Goal: Task Accomplishment & Management: Manage account settings

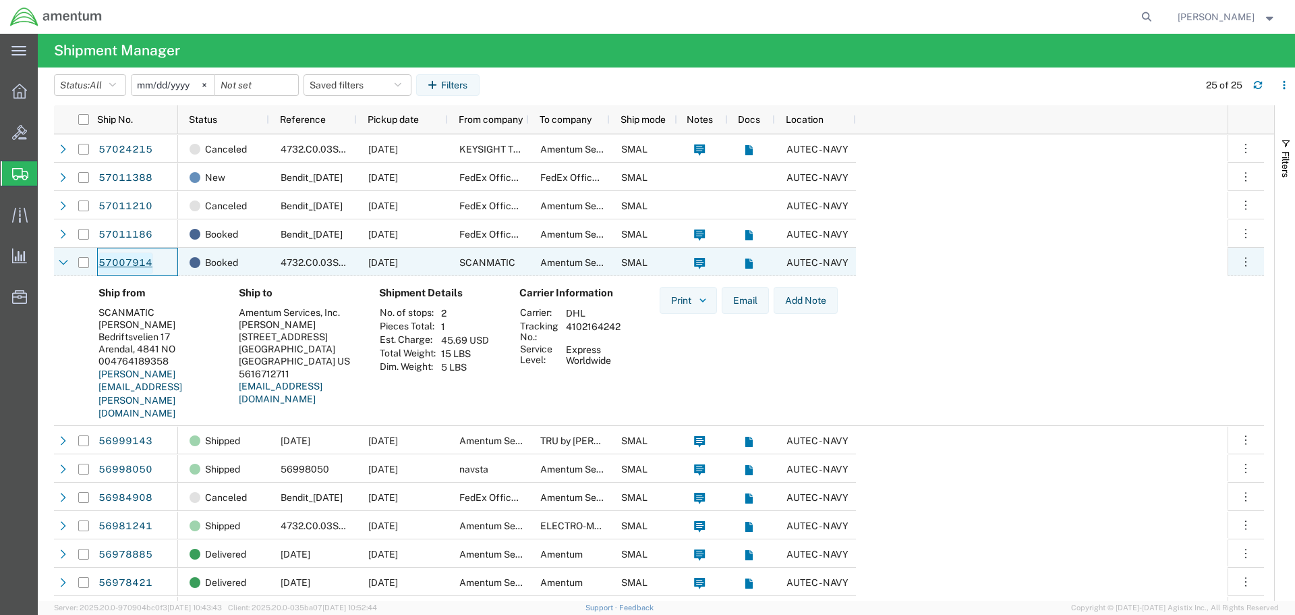
click at [144, 261] on link "57007914" at bounding box center [125, 263] width 55 height 22
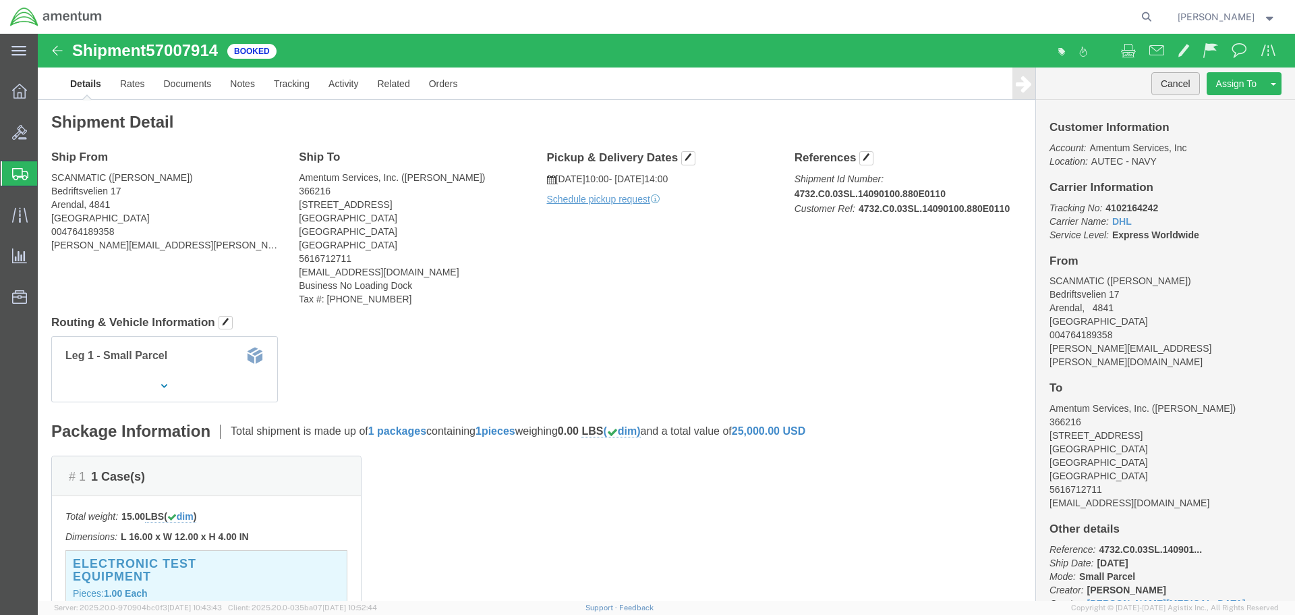
click button "Cancel"
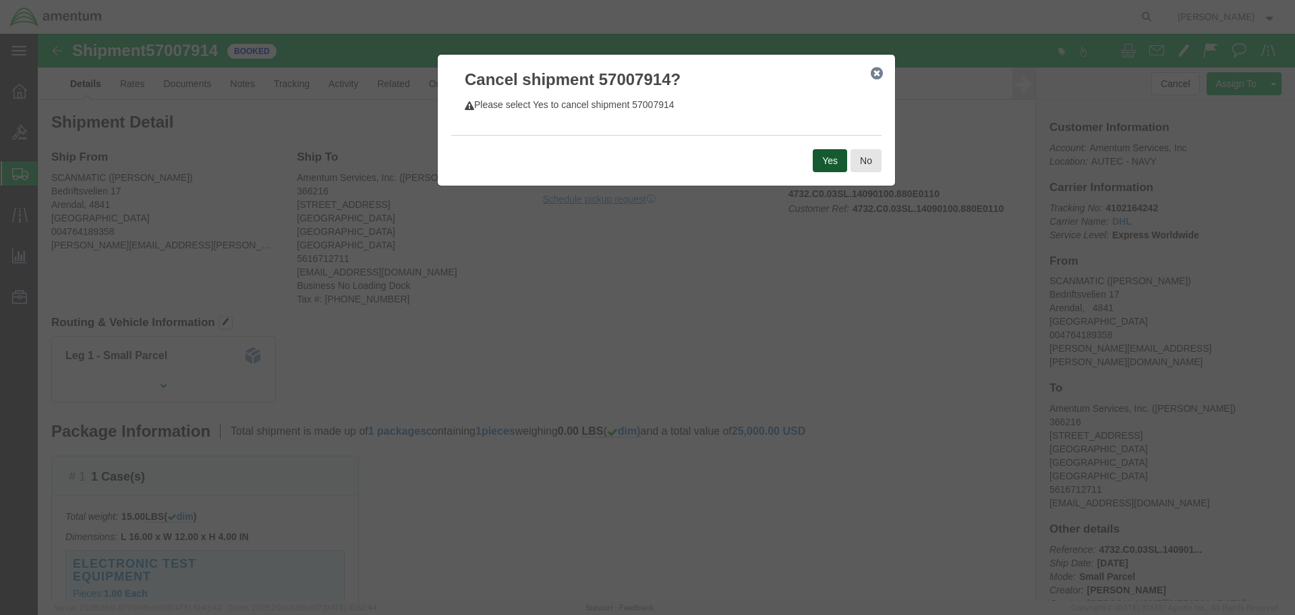
click button "Yes"
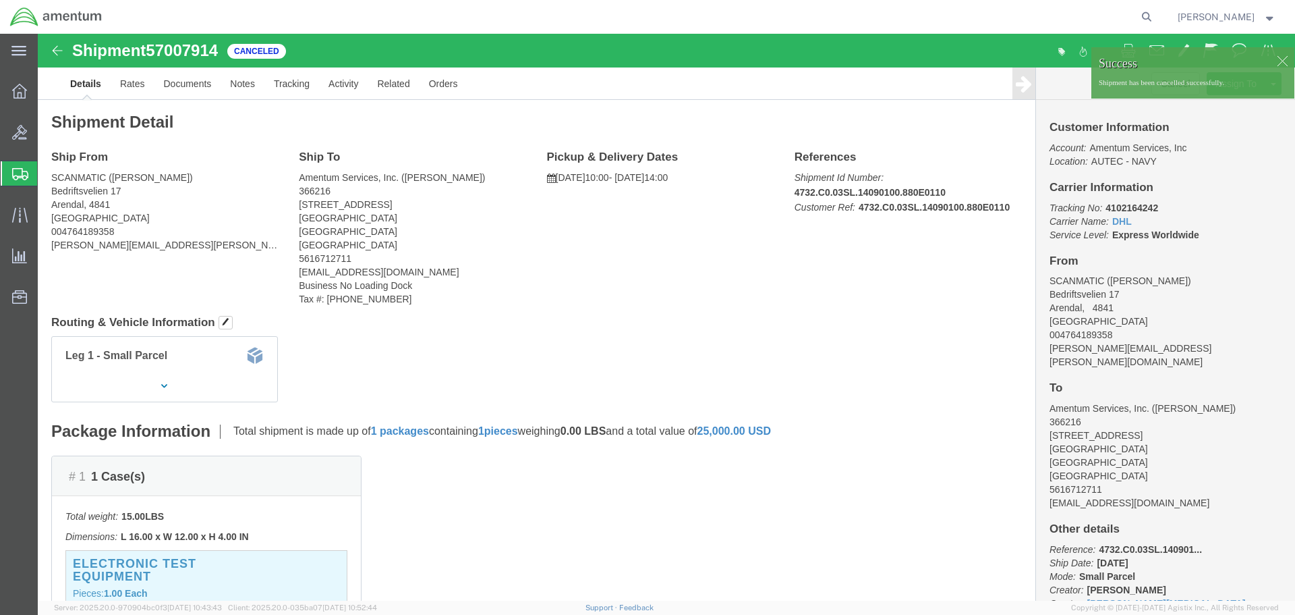
click div
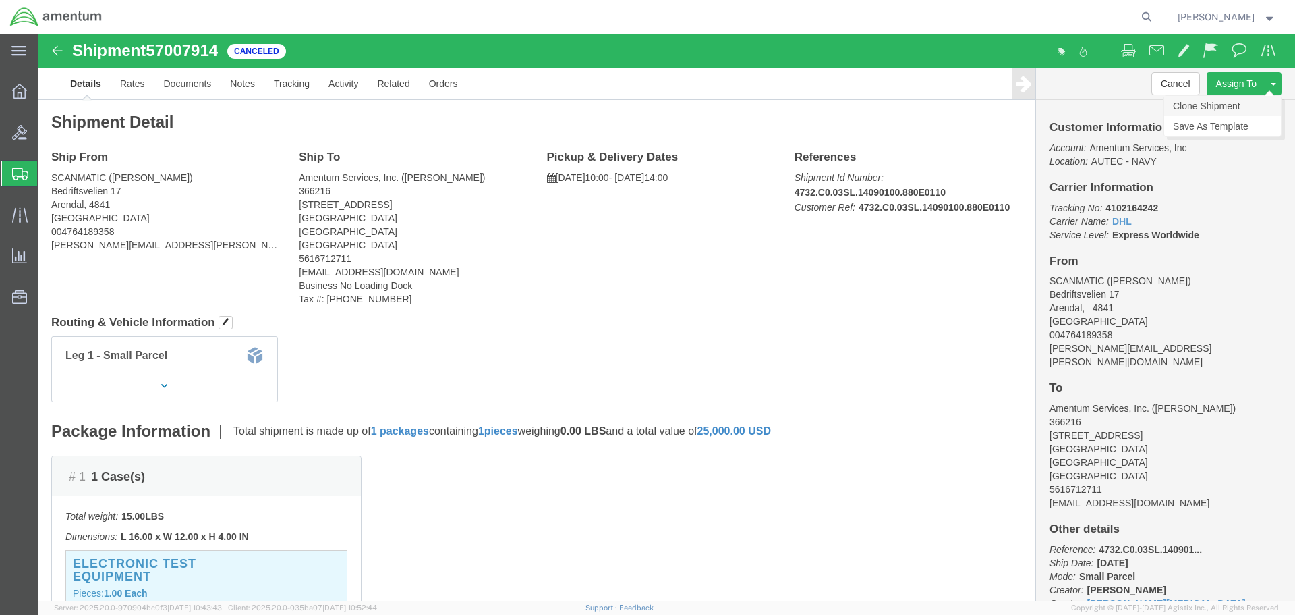
click link "Clone Shipment"
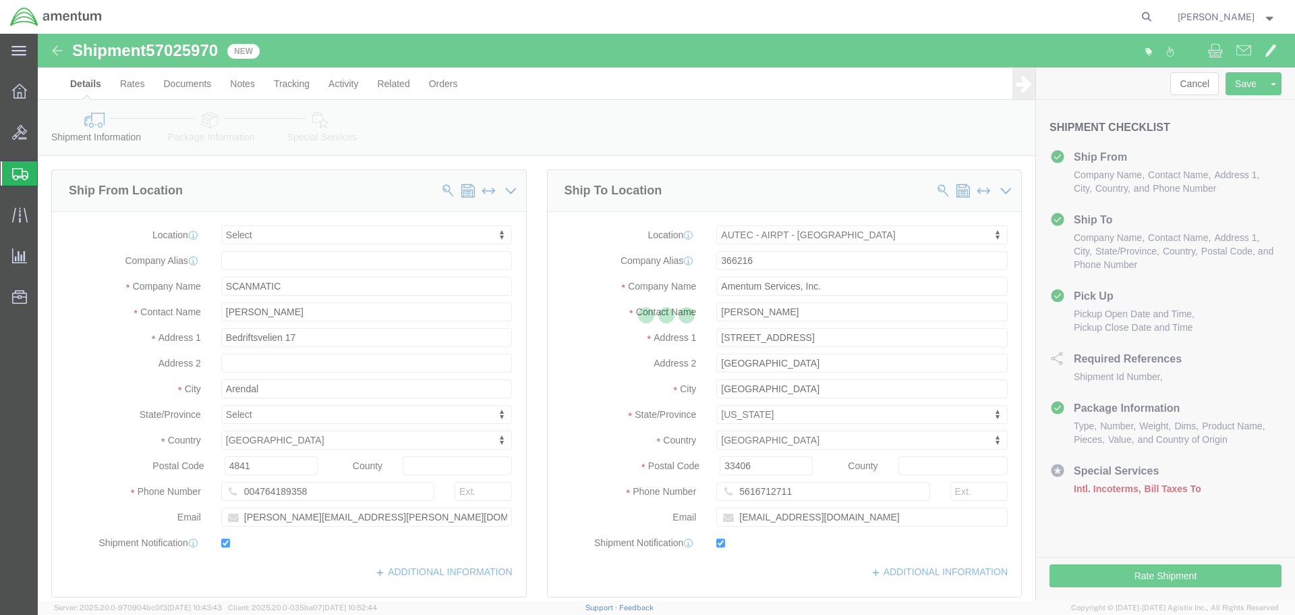
select select
select select "53953"
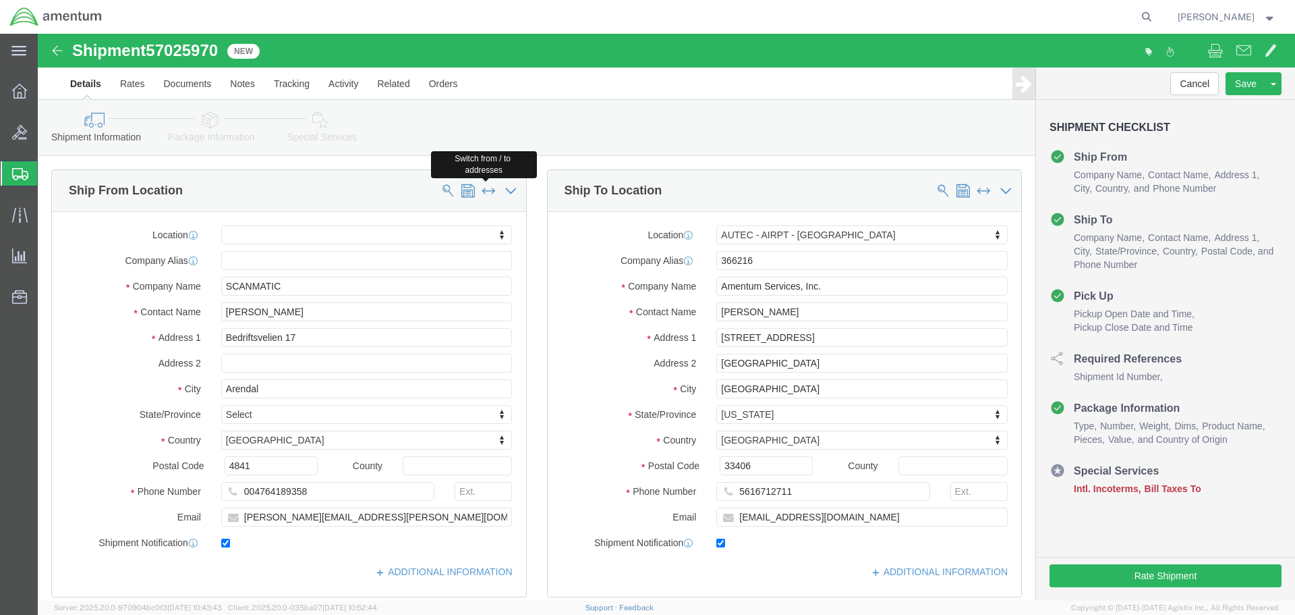
click span
select select
type input "366216"
type input "Amentum Services, Inc."
type input "[PERSON_NAME]"
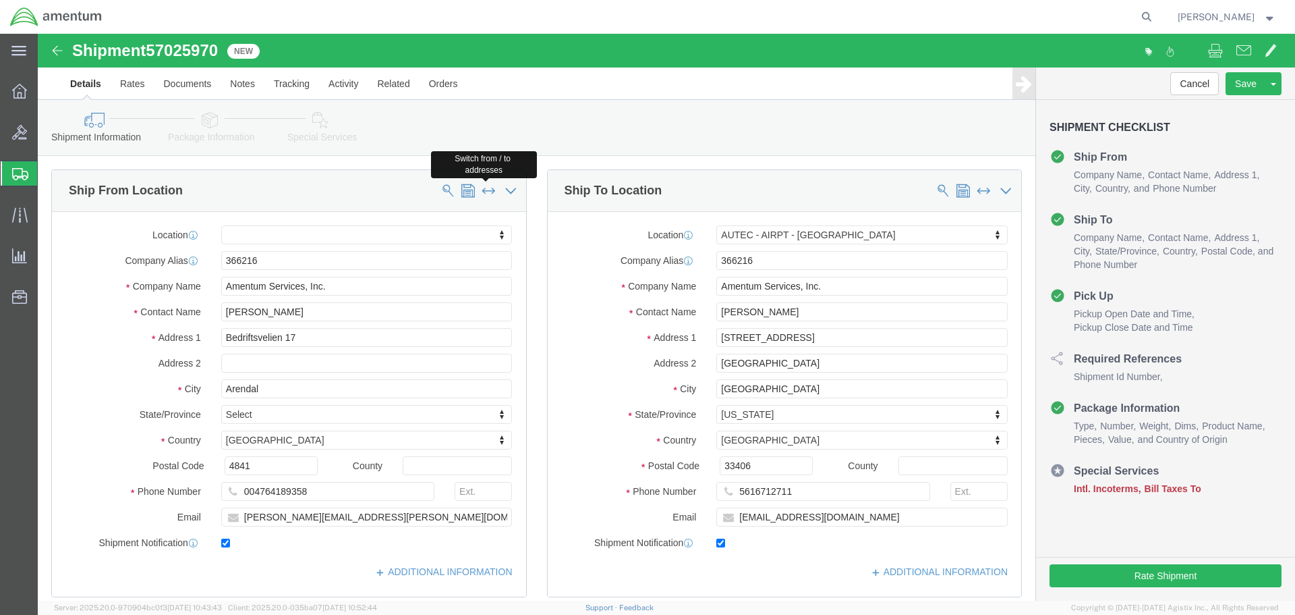
type input "[STREET_ADDRESS]"
type input "[GEOGRAPHIC_DATA]"
select select "US"
type input "33406"
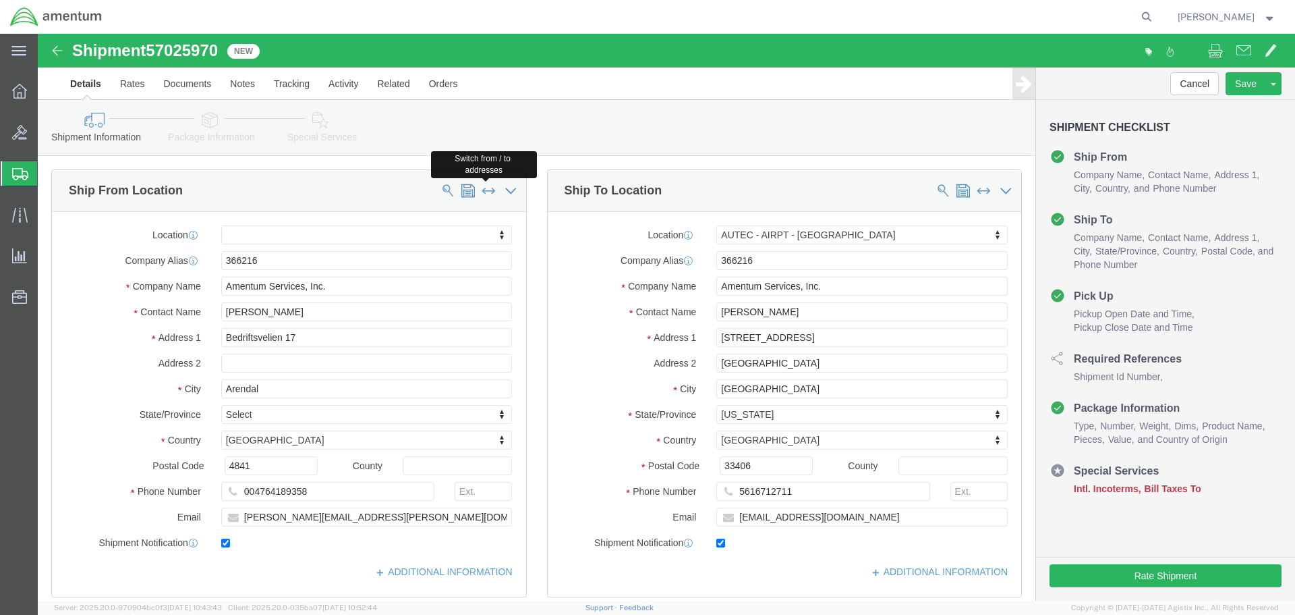
type input "5616712711"
type input "[EMAIL_ADDRESS][DOMAIN_NAME]"
select select
type input "SCANMATIC"
type input "[PERSON_NAME]"
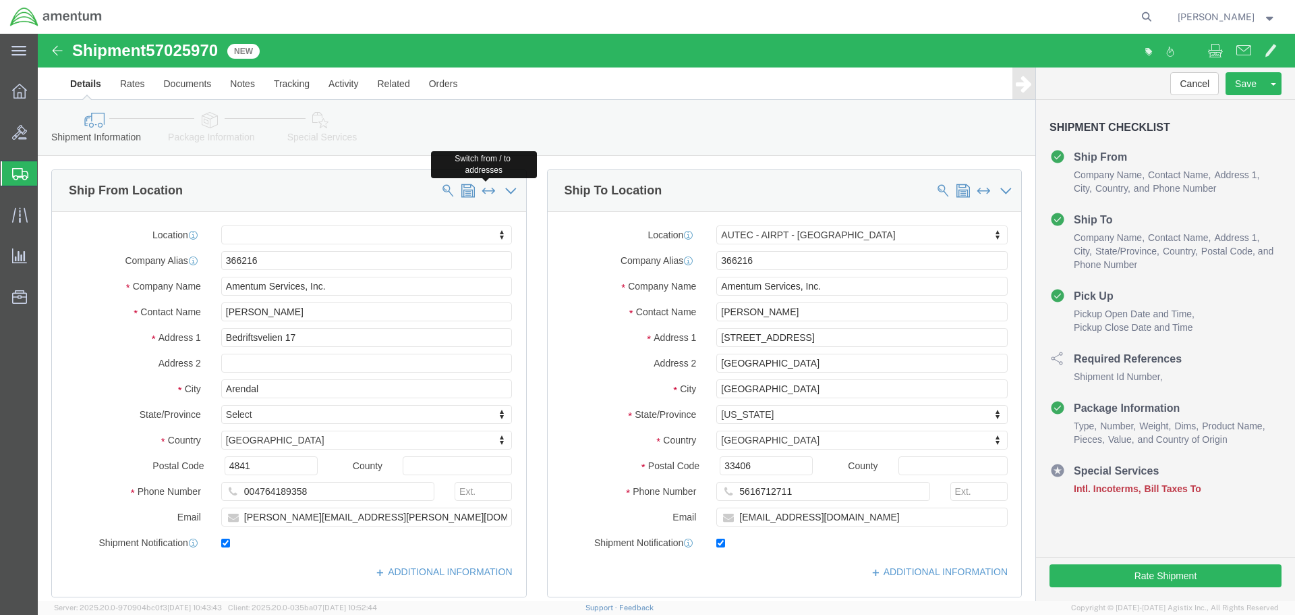
type input "Bedriftsvelien 17"
type input "Arendal"
select select
select select "NO"
type input "4841"
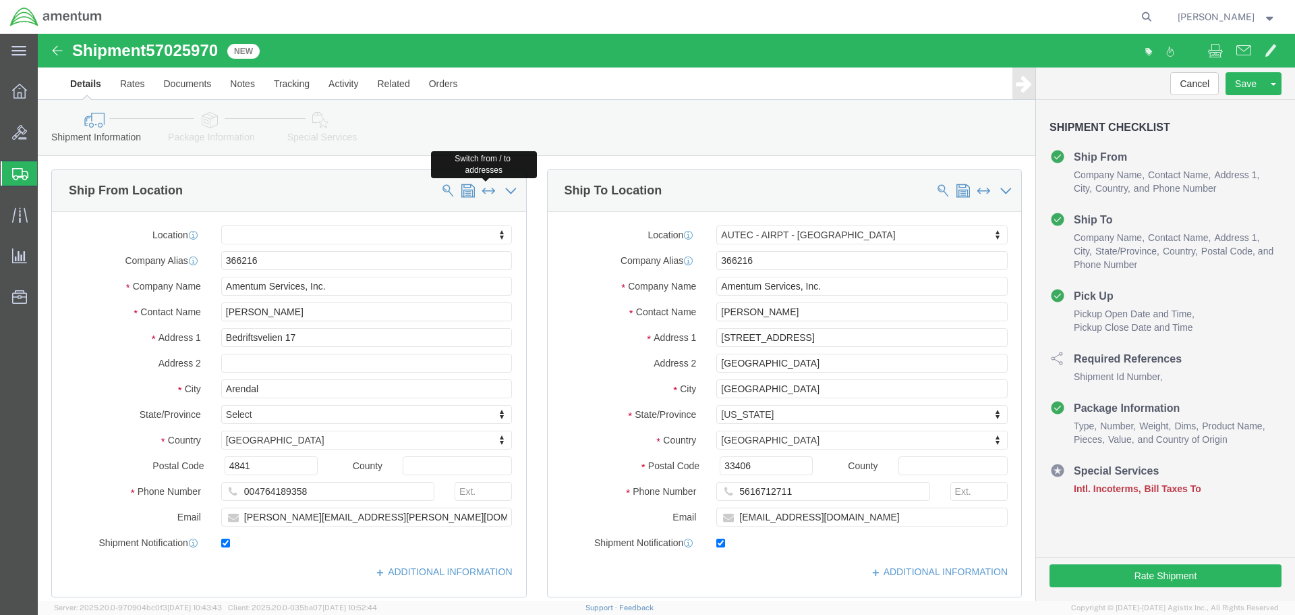
type input "004764189358"
type input "[PERSON_NAME][EMAIL_ADDRESS][PERSON_NAME][DOMAIN_NAME]"
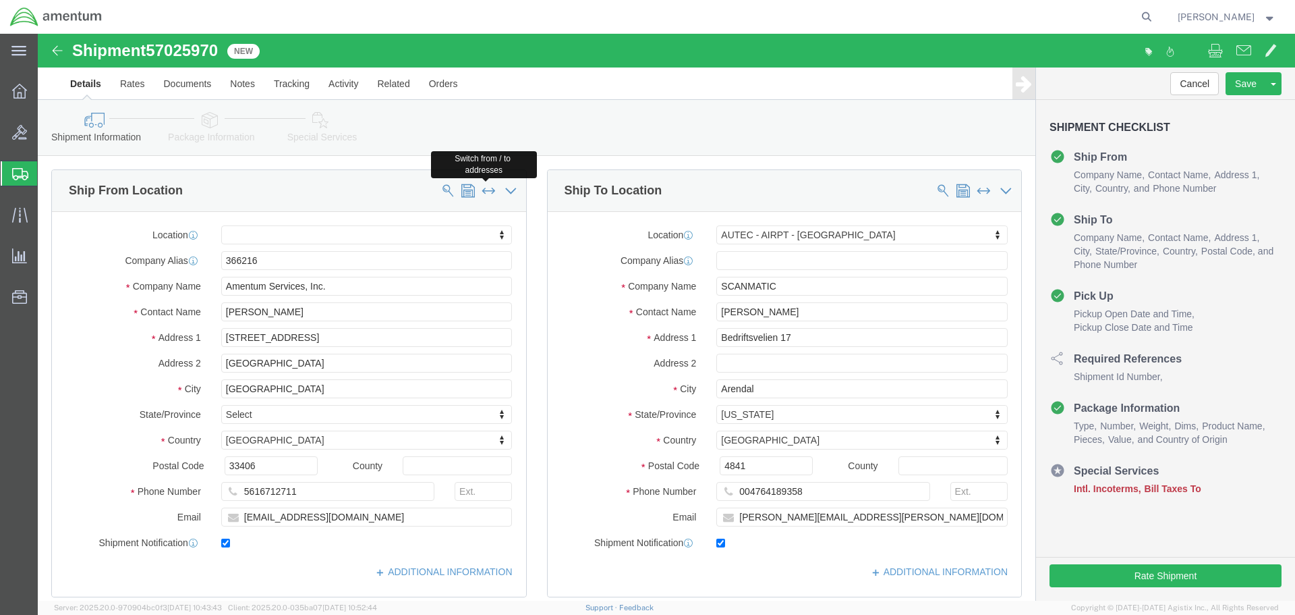
select select "FL"
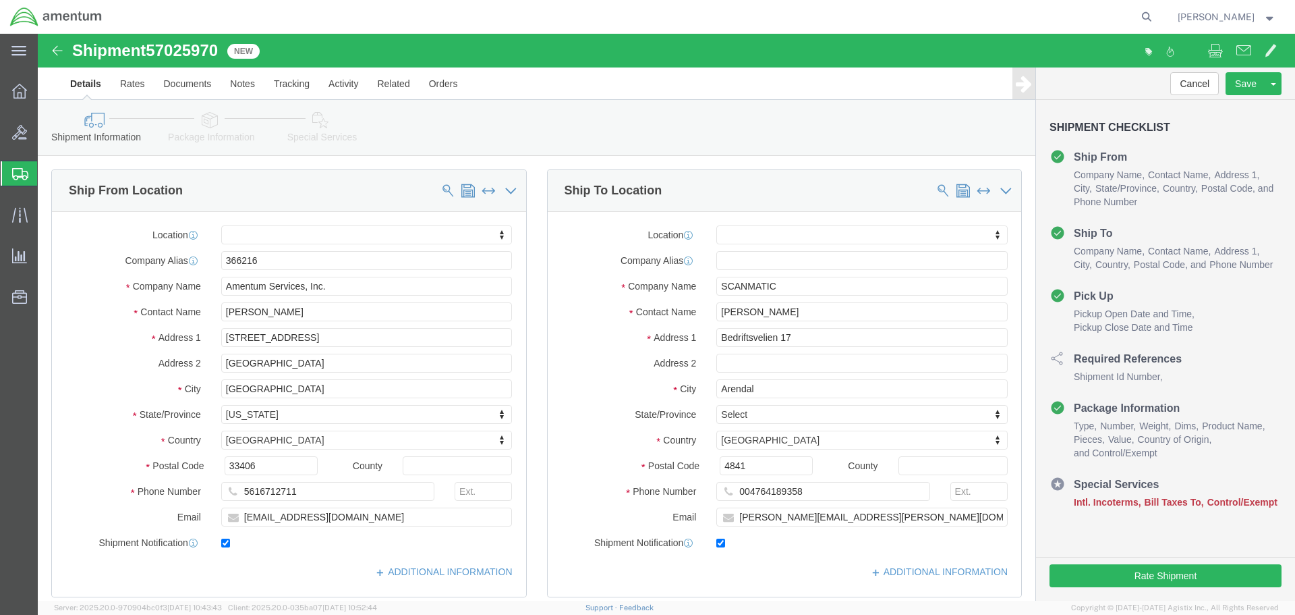
scroll to position [337, 0]
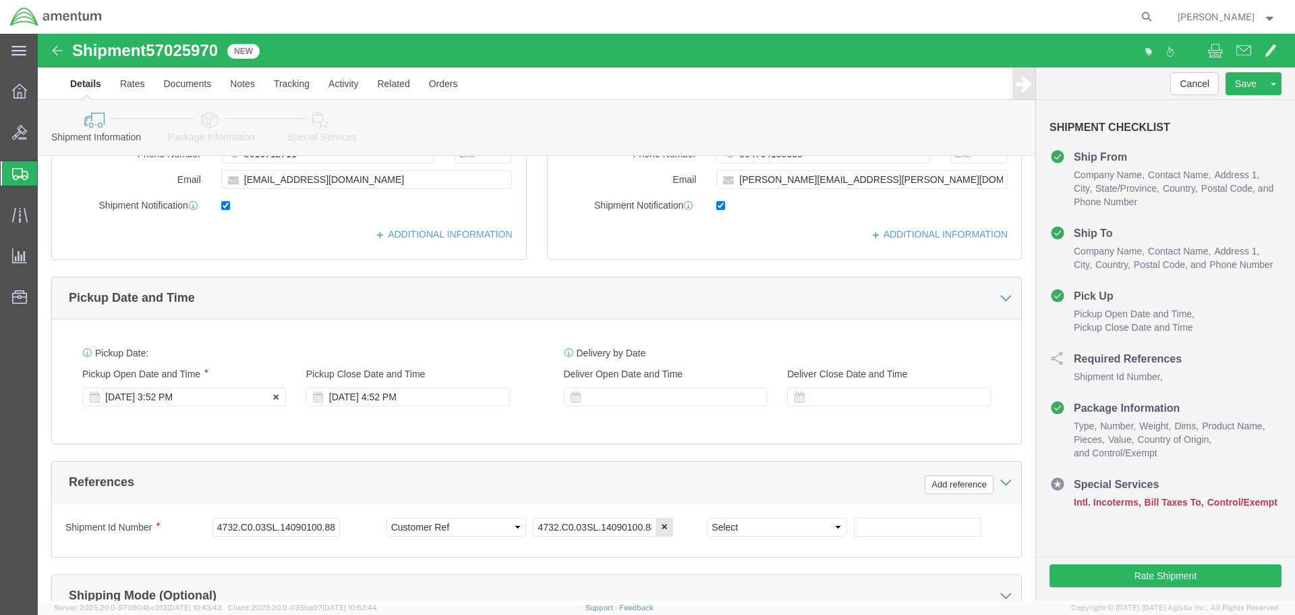
click div "[DATE] 3:52 PM"
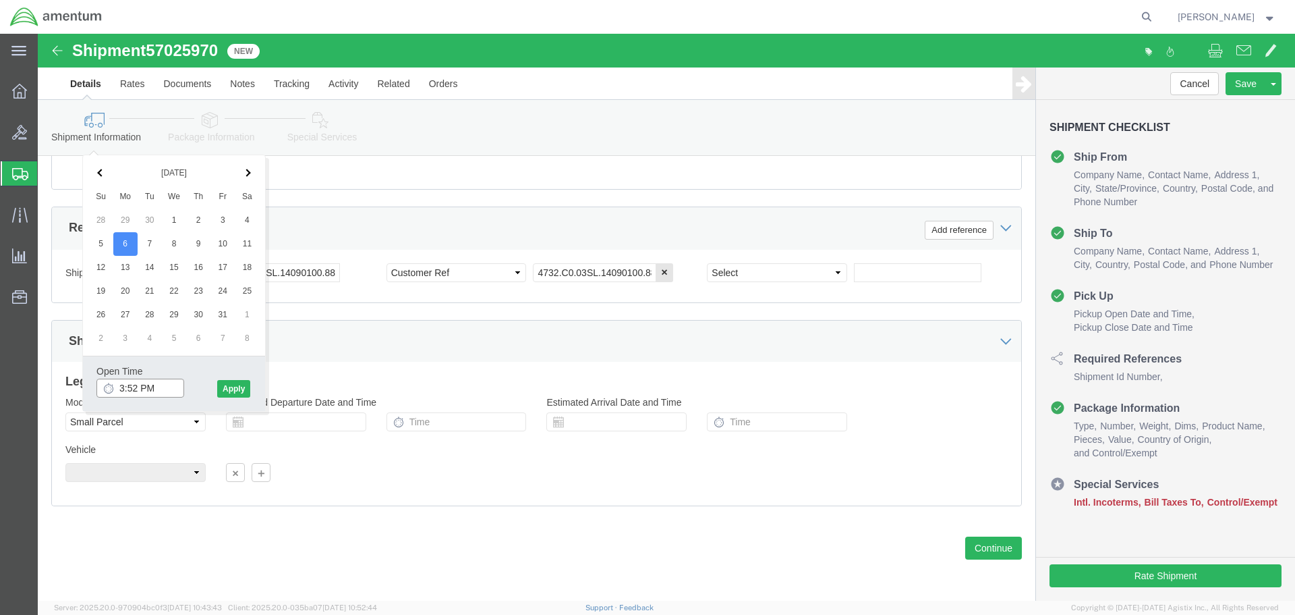
drag, startPoint x: 130, startPoint y: 351, endPoint x: -38, endPoint y: 326, distance: 169.8
click html "Shipment 57025970 New Details Rates Documents Notes Tracking Activity Related O…"
type input "M"
type input "10:00 AM"
click button "Apply"
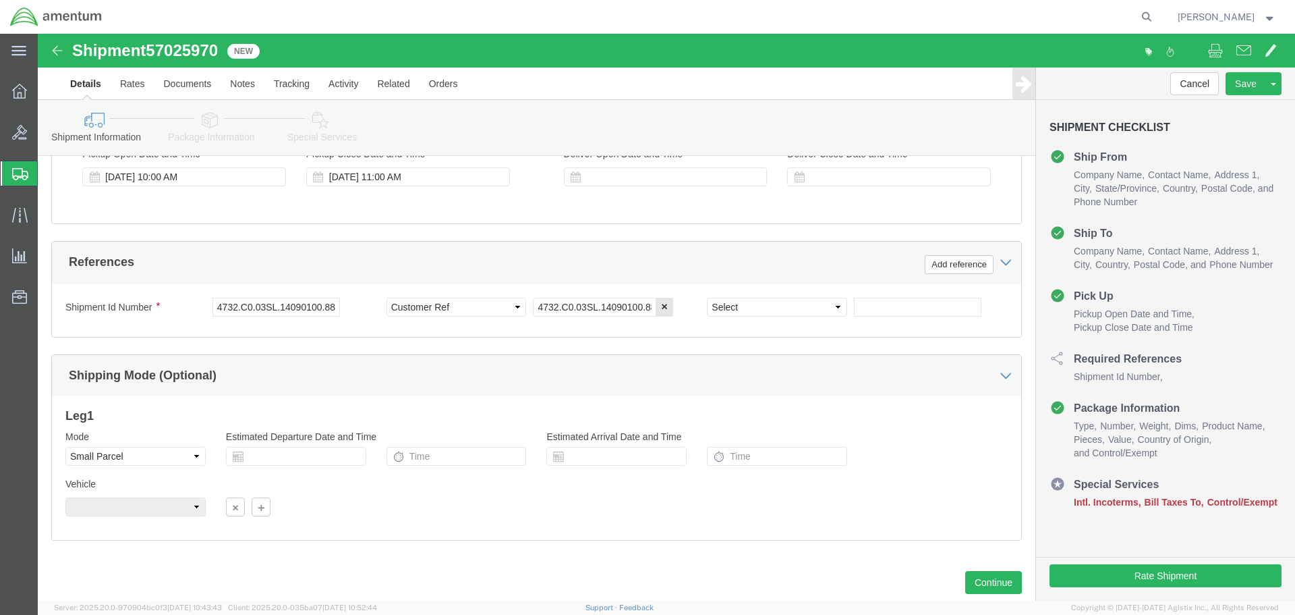
scroll to position [524, 0]
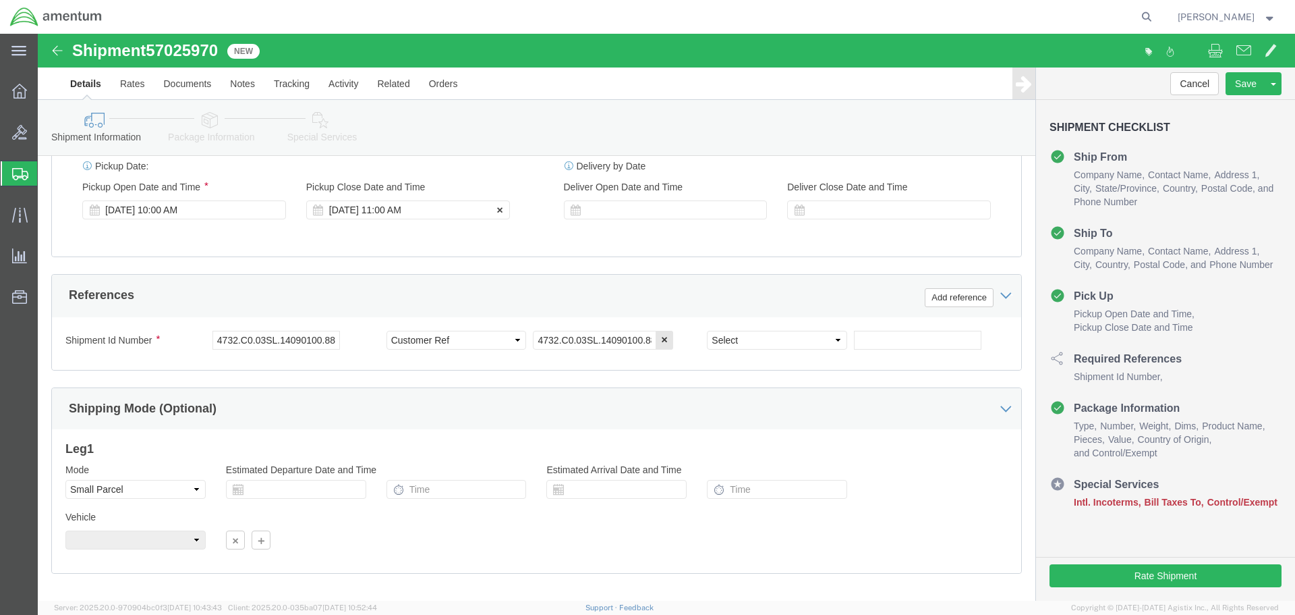
click div "[DATE] 11:00 AM"
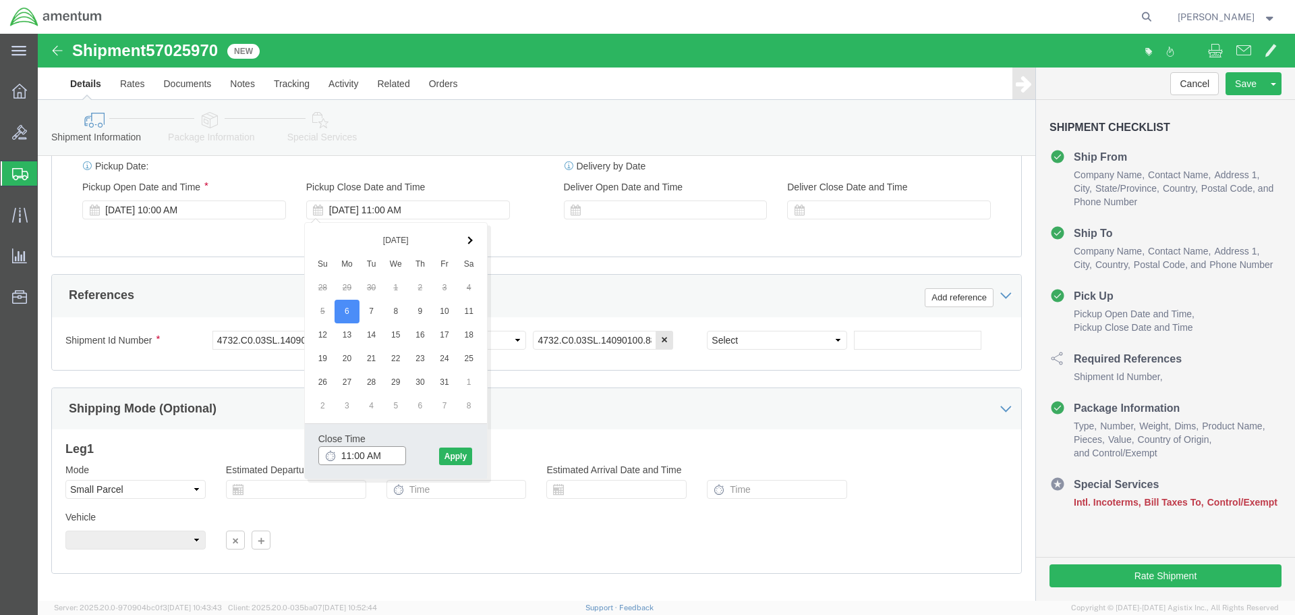
drag, startPoint x: 352, startPoint y: 418, endPoint x: 251, endPoint y: 414, distance: 101.3
click body "Shipment 57025970 New Details Rates Documents Notes Tracking Activity Related O…"
type input "2:00 PM"
click button "Apply"
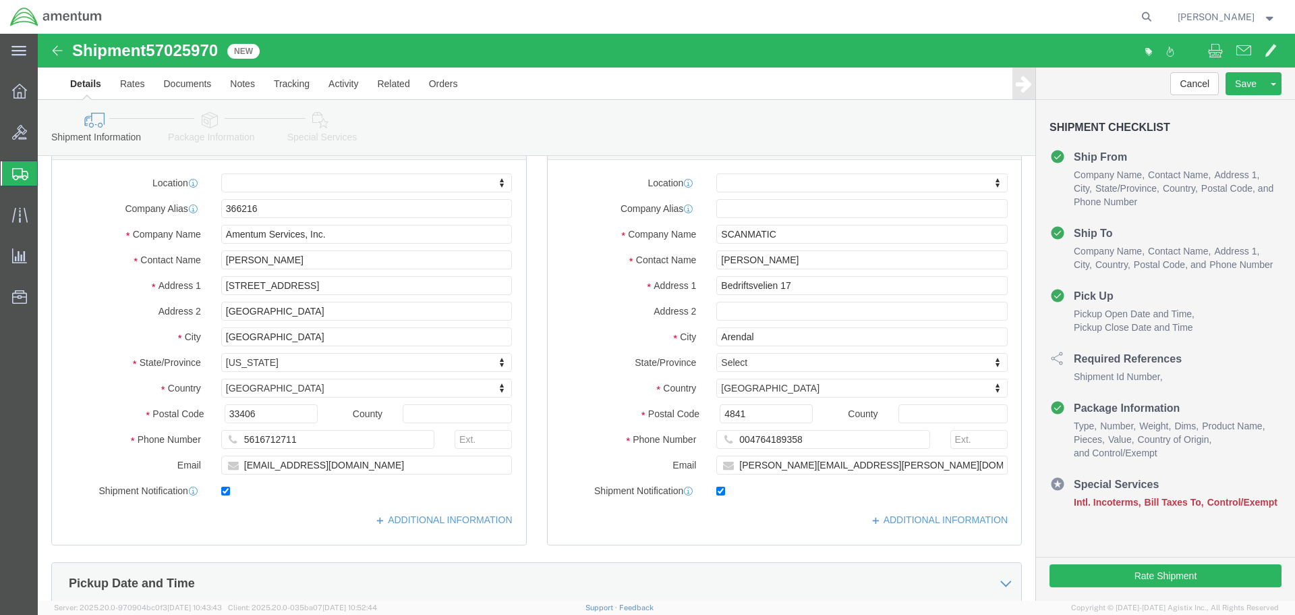
scroll to position [0, 0]
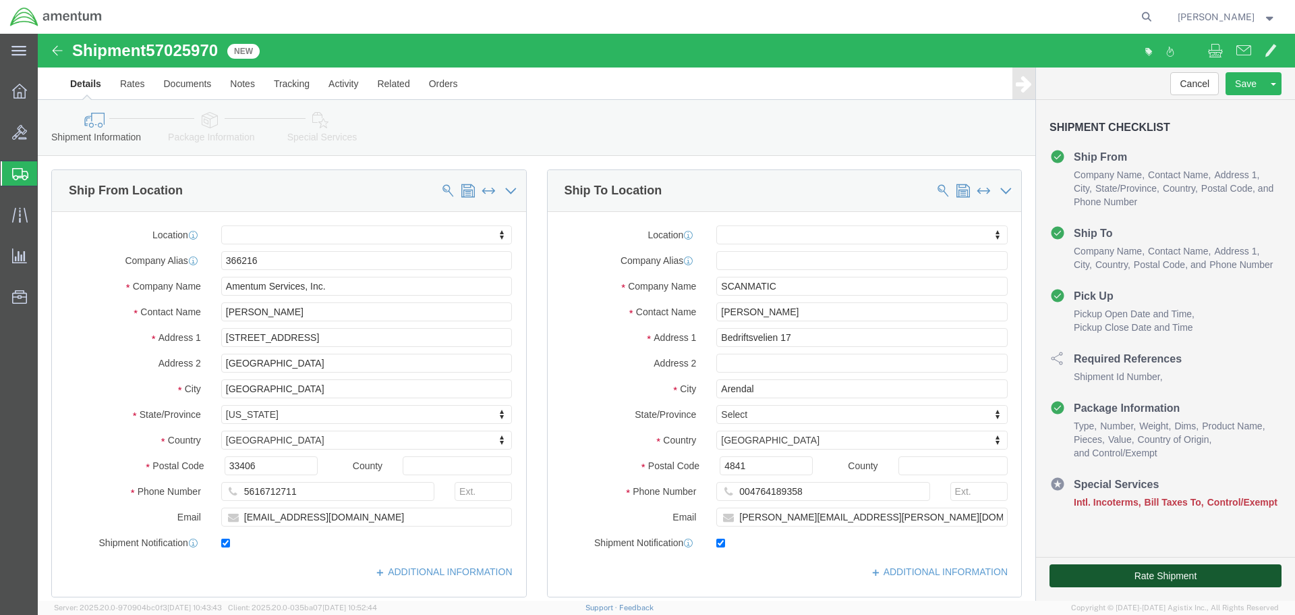
click button "Rate Shipment"
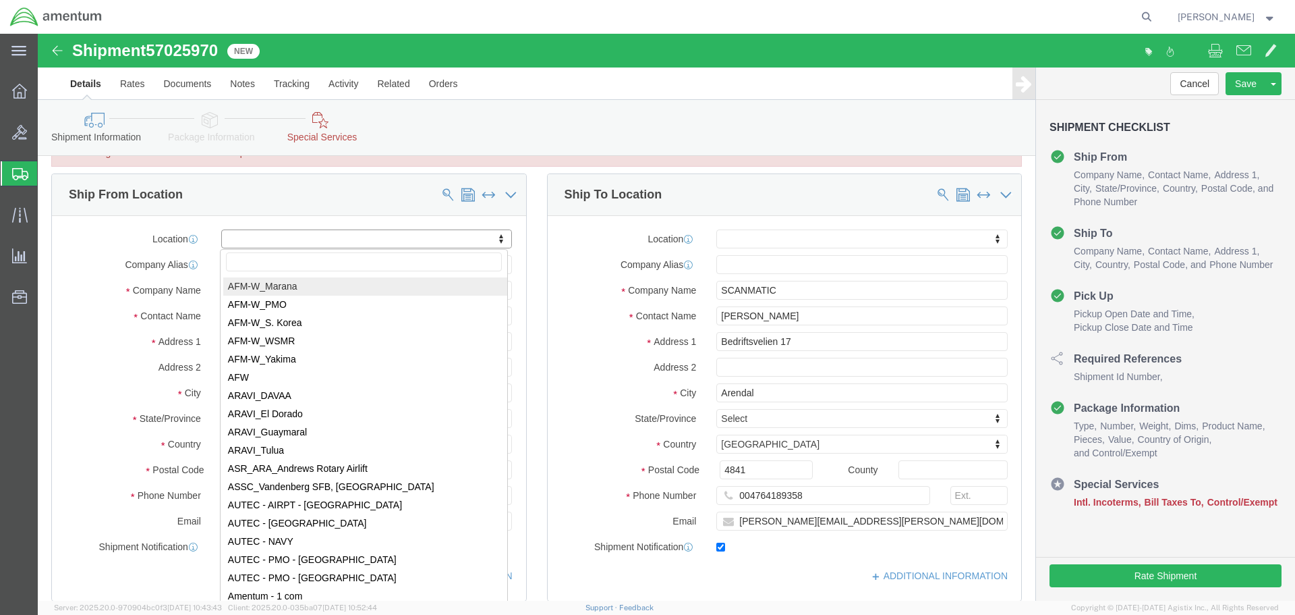
scroll to position [2024, 0]
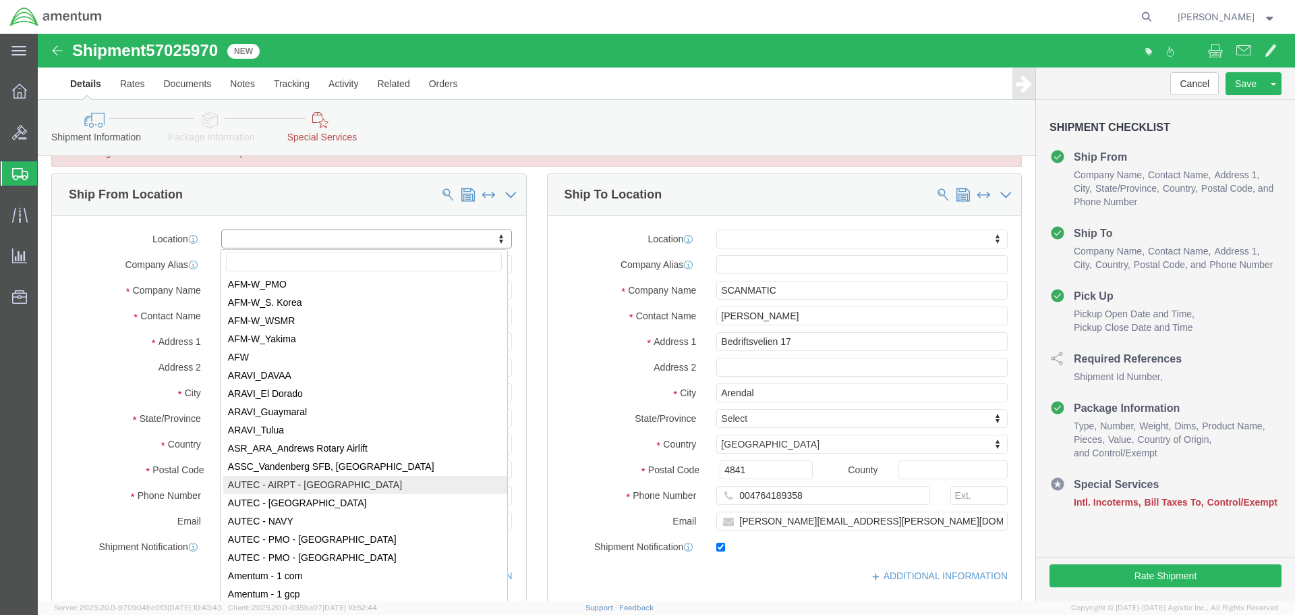
select select "53953"
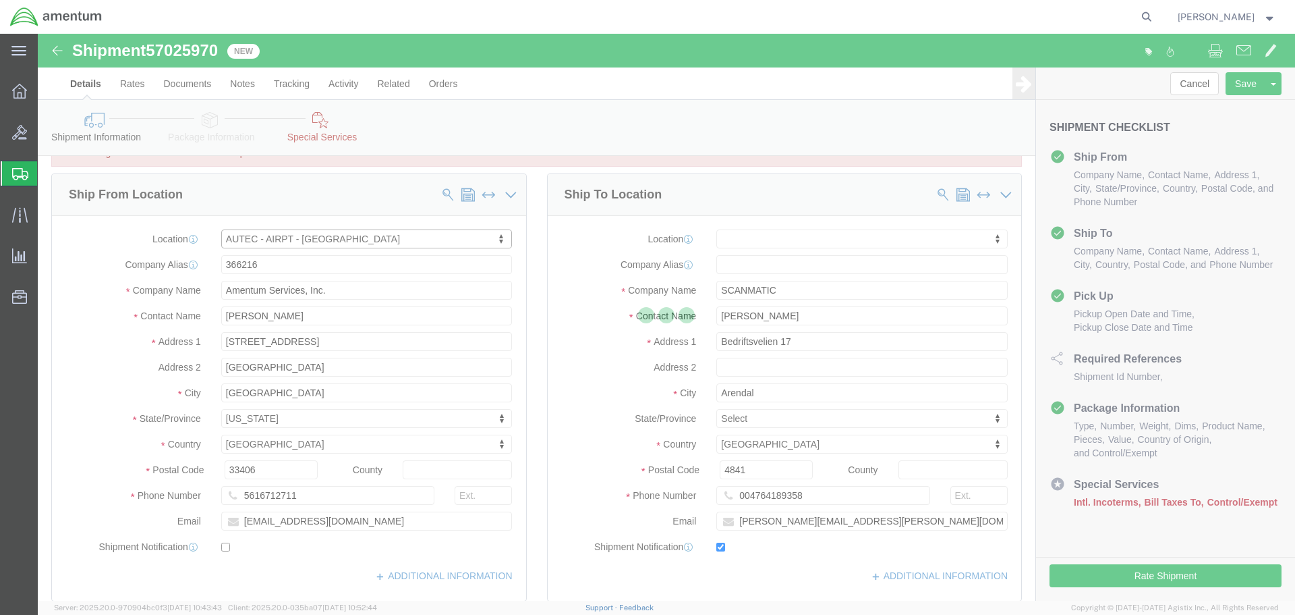
checkbox input "false"
select select "FL"
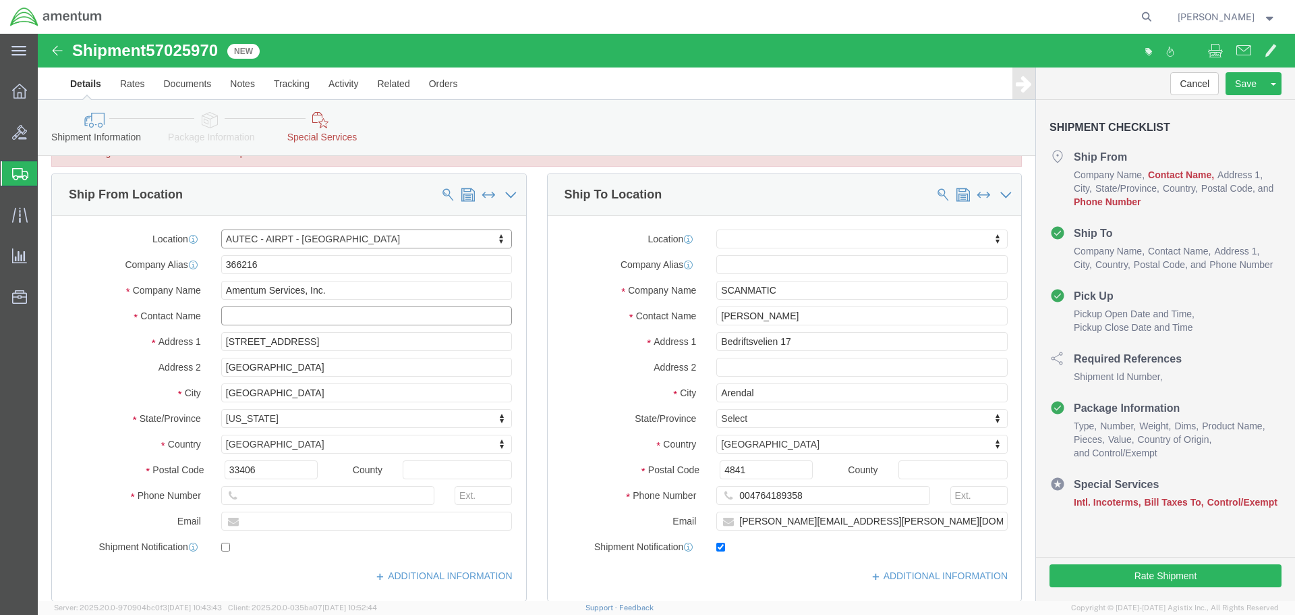
click input "text"
type input "[PERSON_NAME]"
click input "text"
type input "5616712711"
type input "[EMAIL_ADDRESS][DOMAIN_NAME]"
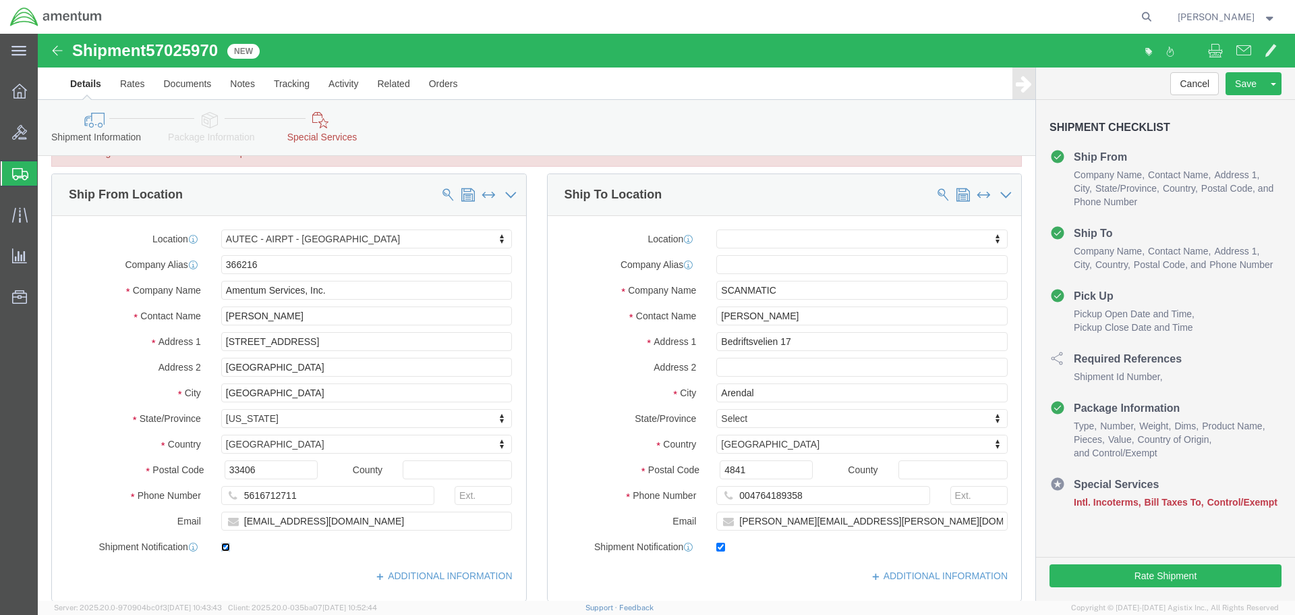
click input "checkbox"
checkbox input "true"
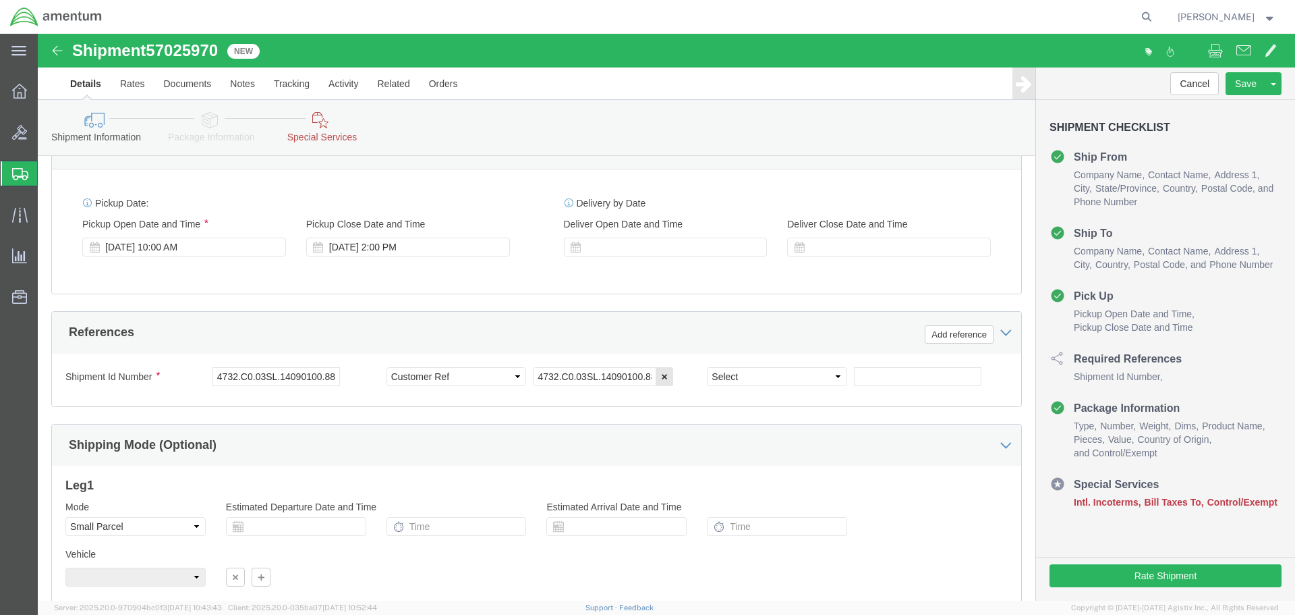
scroll to position [663, 0]
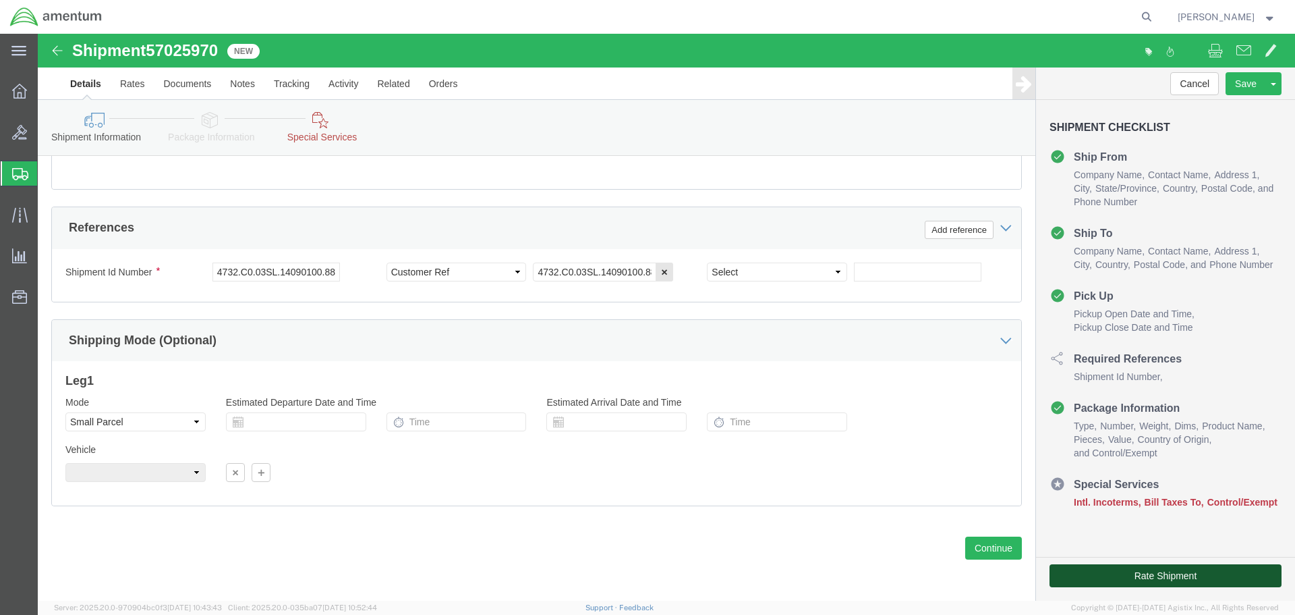
click button "Rate Shipment"
click button "Continue"
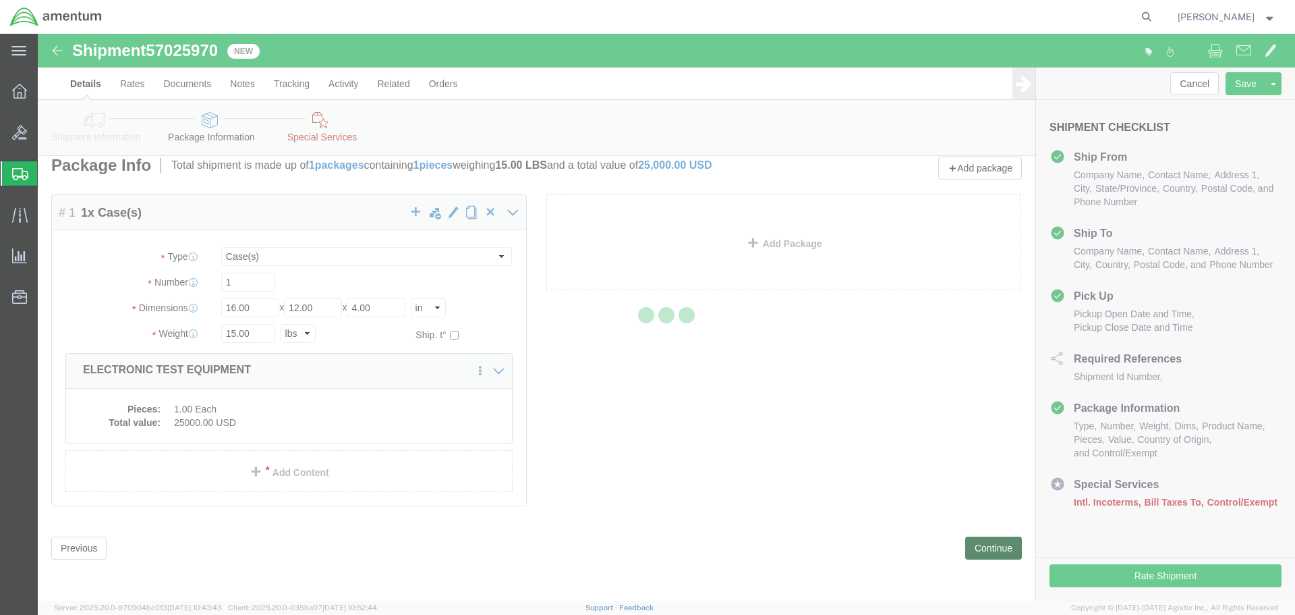
scroll to position [7, 0]
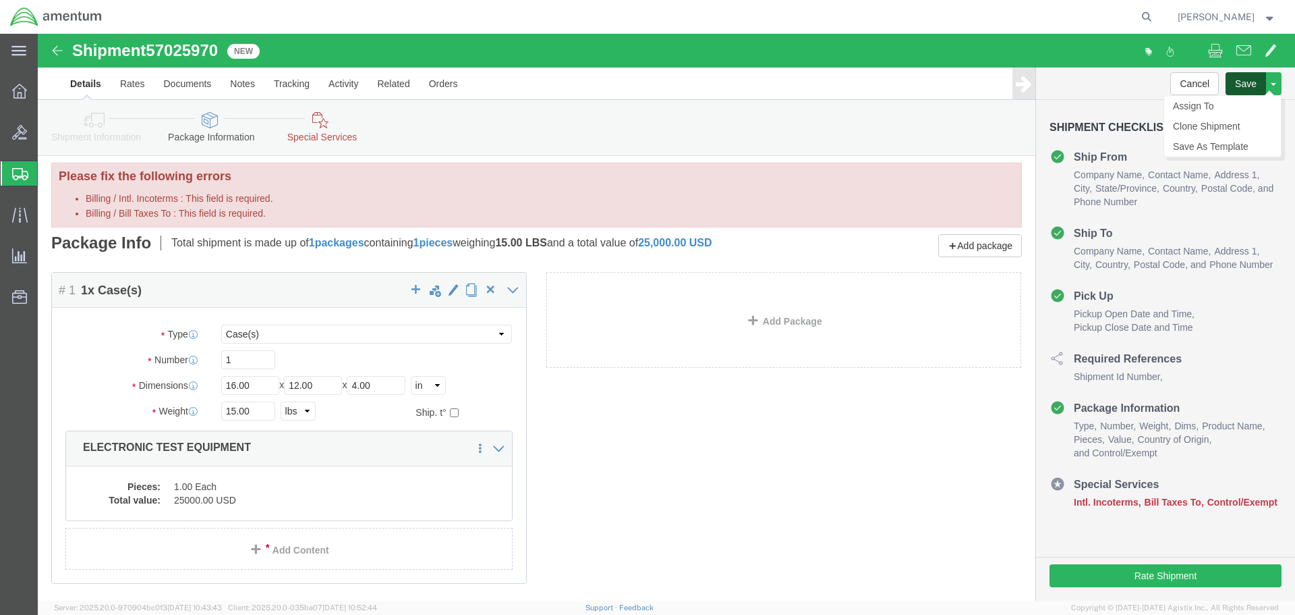
click button "Save"
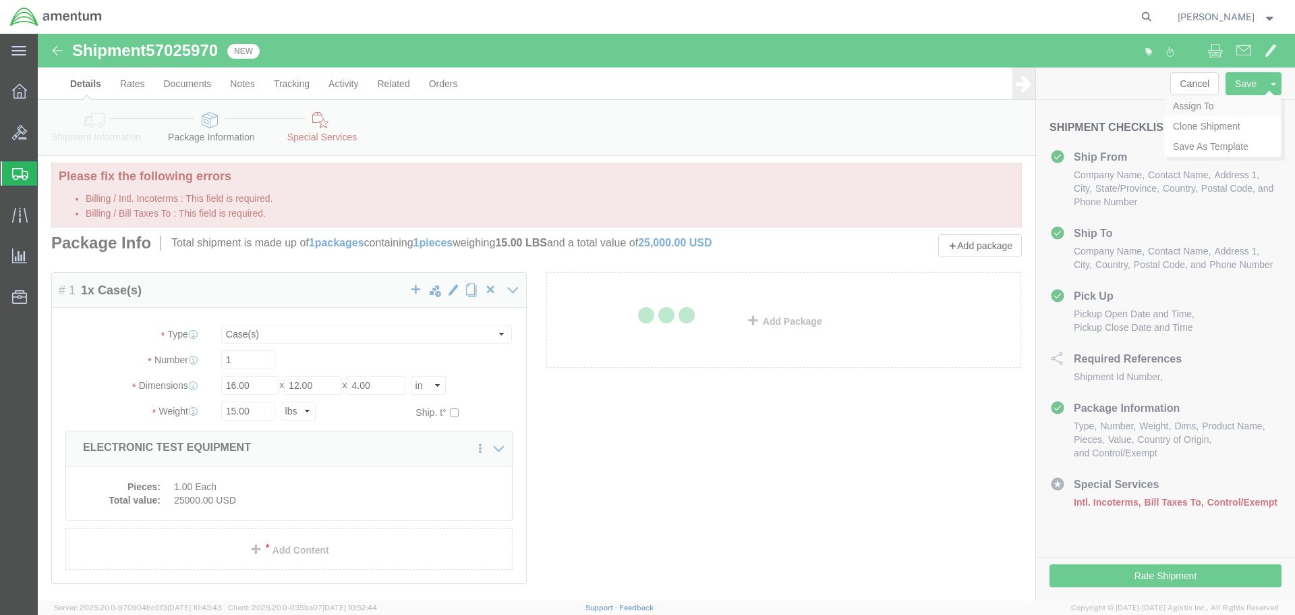
click at [1214, 109] on div at bounding box center [667, 317] width 1258 height 567
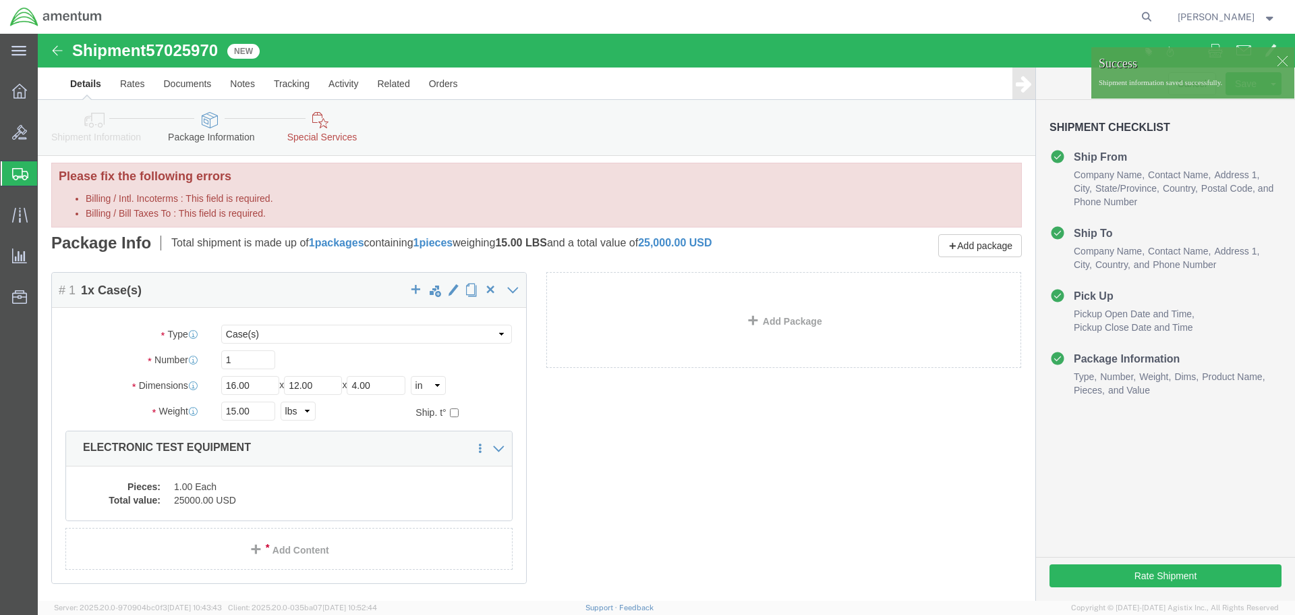
click div
click p "Shipment information saved successfully."
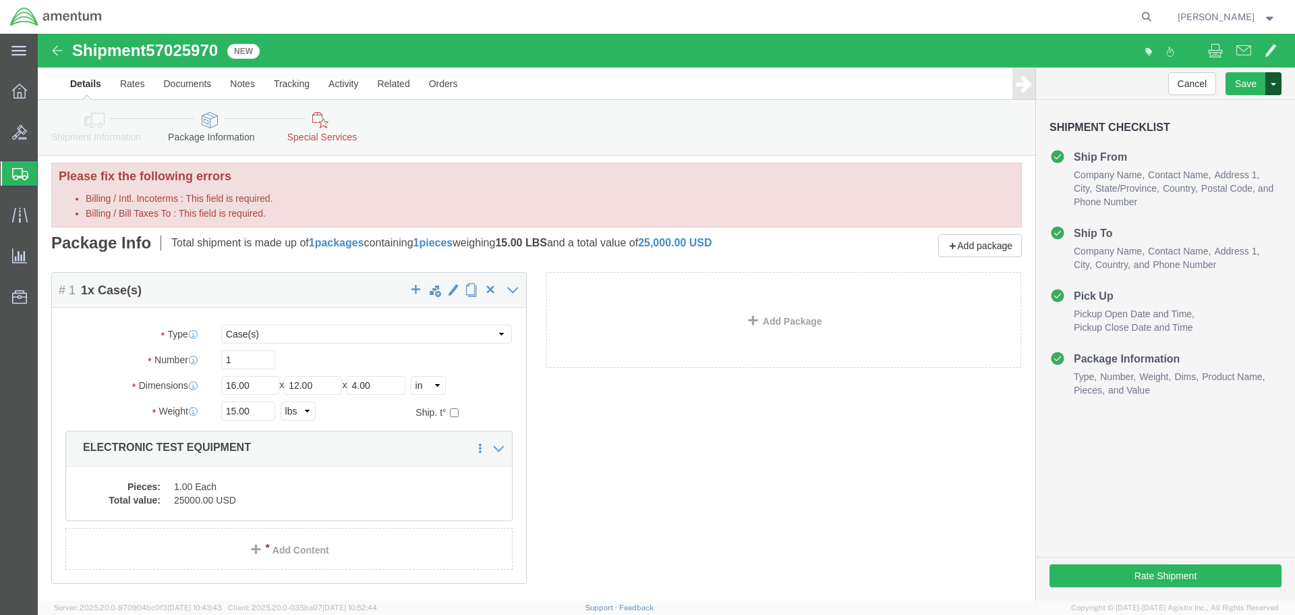
click span
click link "Assign To"
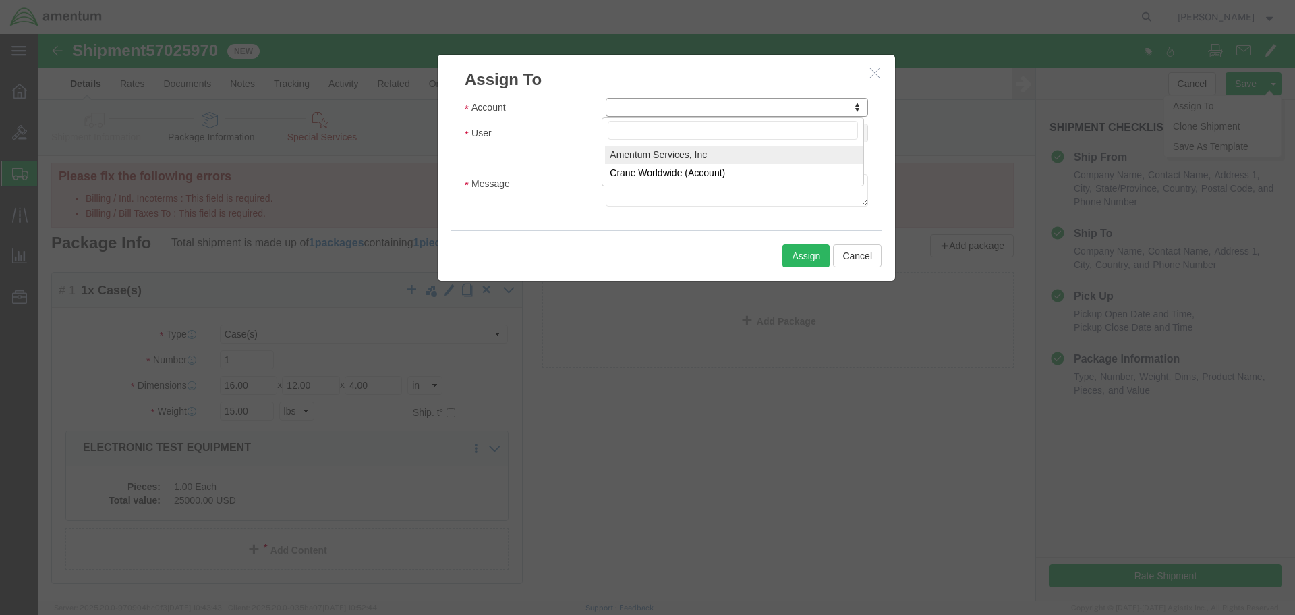
select select "101678"
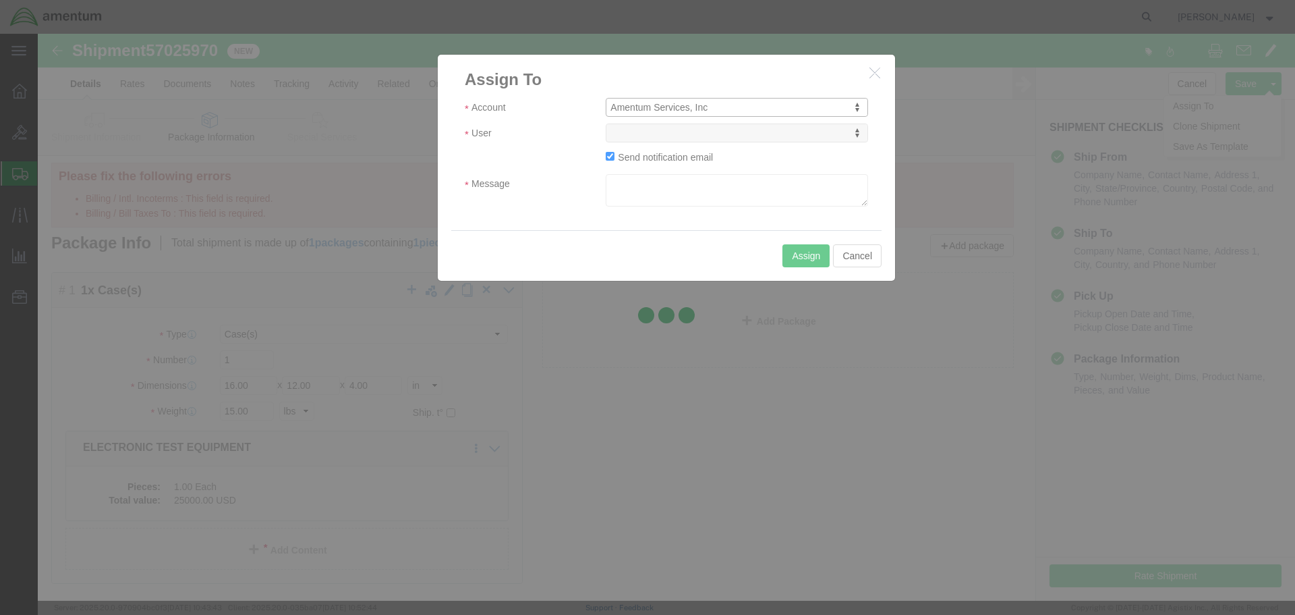
select select
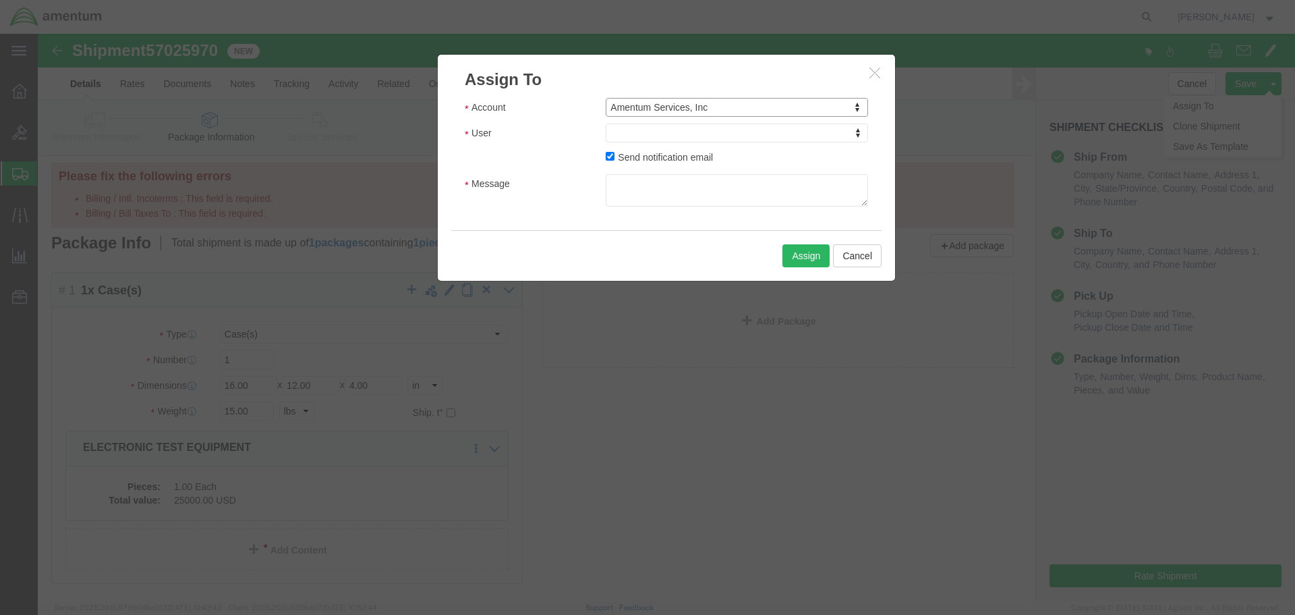
drag, startPoint x: 692, startPoint y: 134, endPoint x: 654, endPoint y: 101, distance: 50.6
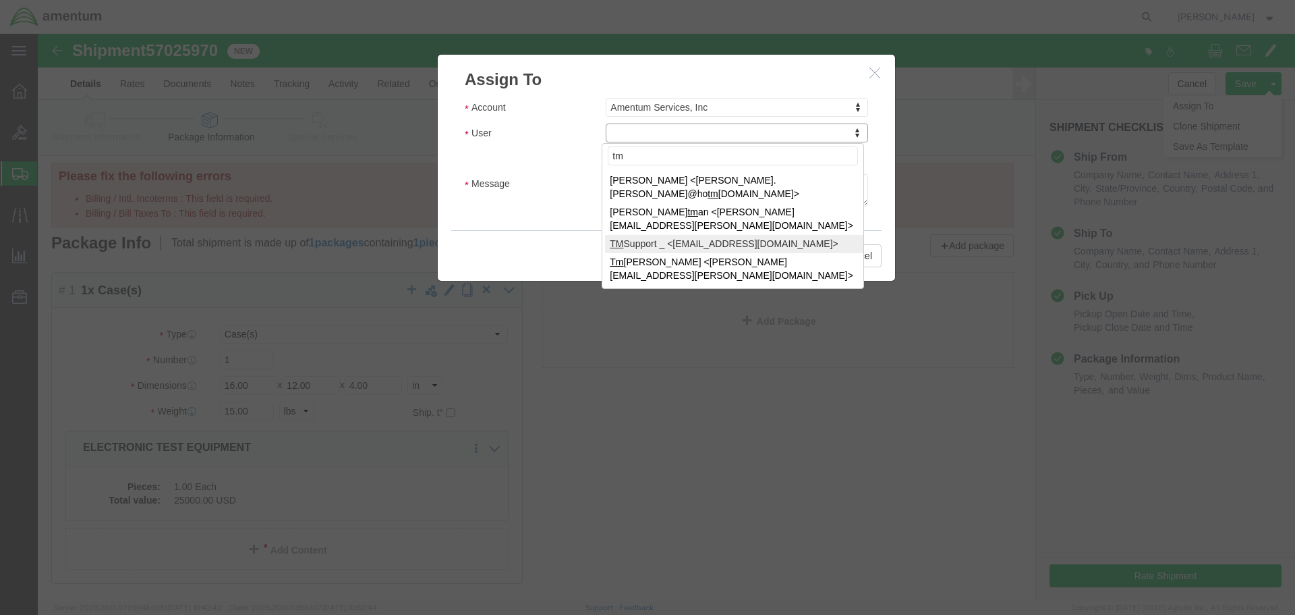
type input "tm"
select select "51622"
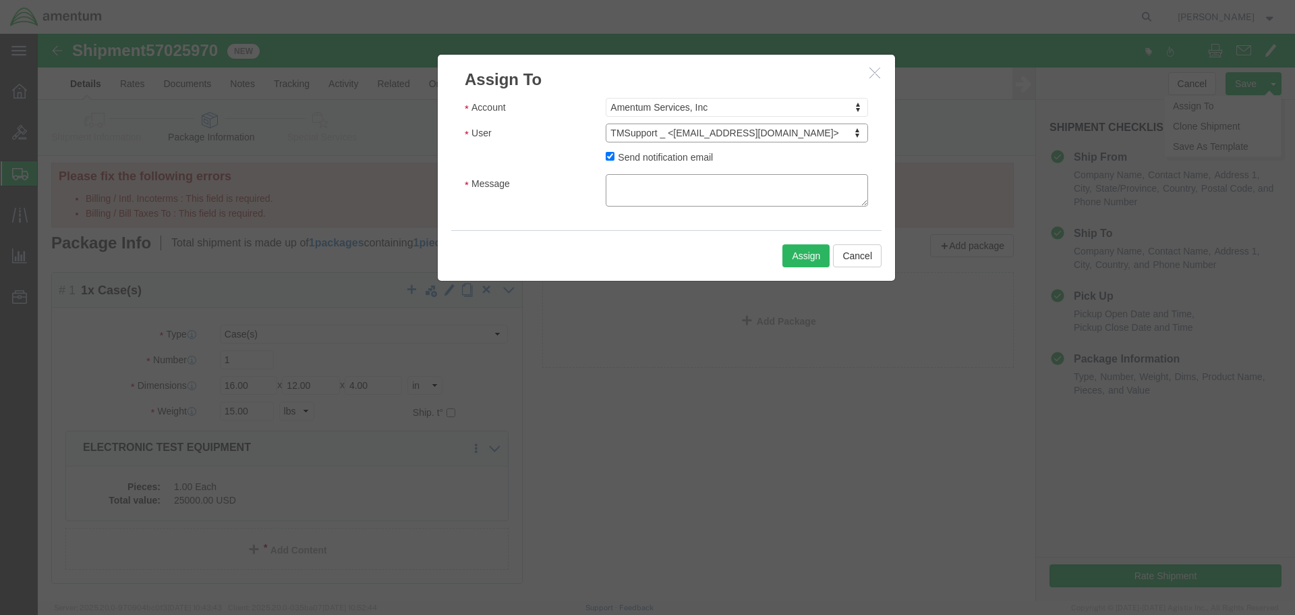
click textarea "Message"
type textarea "PLEASE SEND BY CHEAPEST FREIGHT TO ARRIVE NLT [DATE]. THANK YOU!"
click button "Assign"
